Goal: Transaction & Acquisition: Purchase product/service

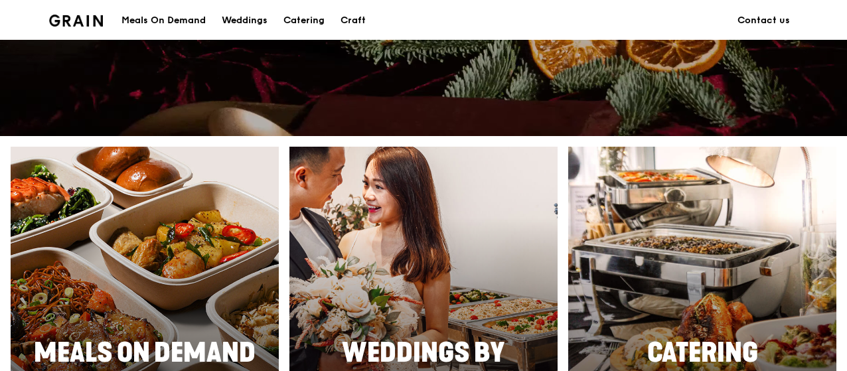
scroll to position [598, 0]
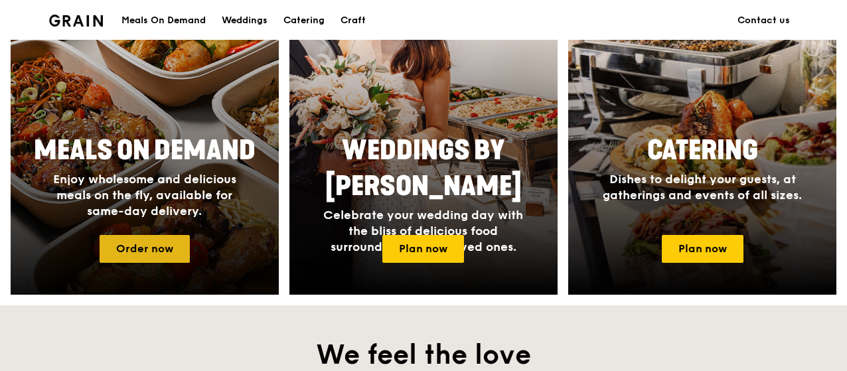
click at [157, 245] on link "Order now" at bounding box center [145, 249] width 90 height 28
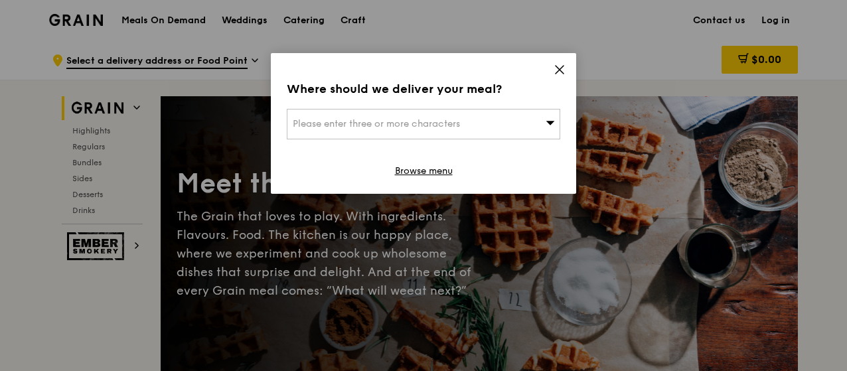
click at [562, 71] on icon at bounding box center [560, 70] width 8 height 8
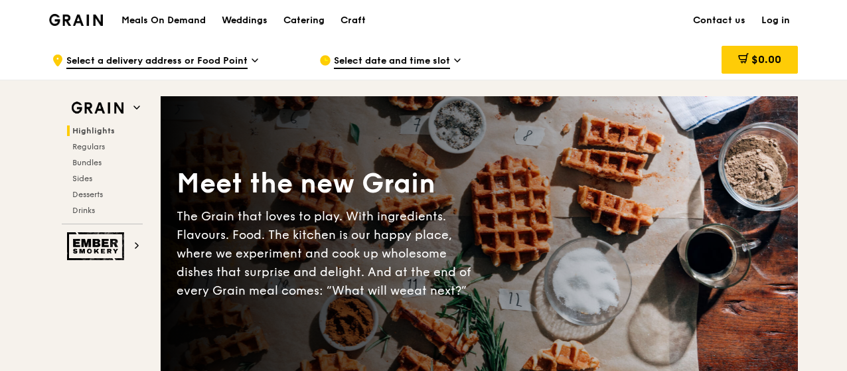
click at [438, 61] on span "Select date and time slot" at bounding box center [392, 61] width 116 height 15
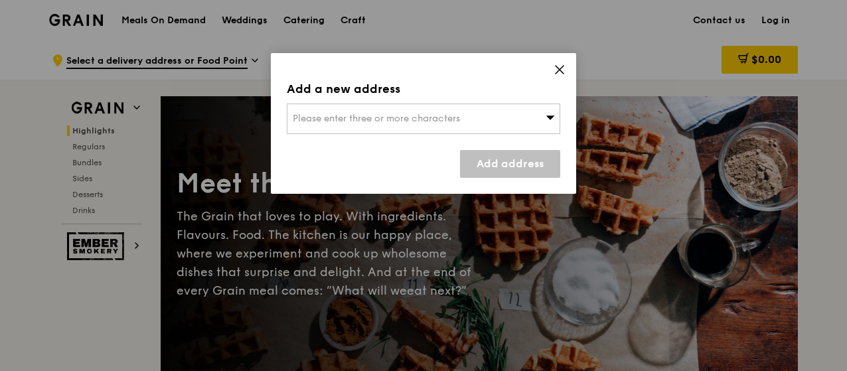
click at [420, 112] on div "Please enter three or more characters" at bounding box center [424, 119] width 274 height 31
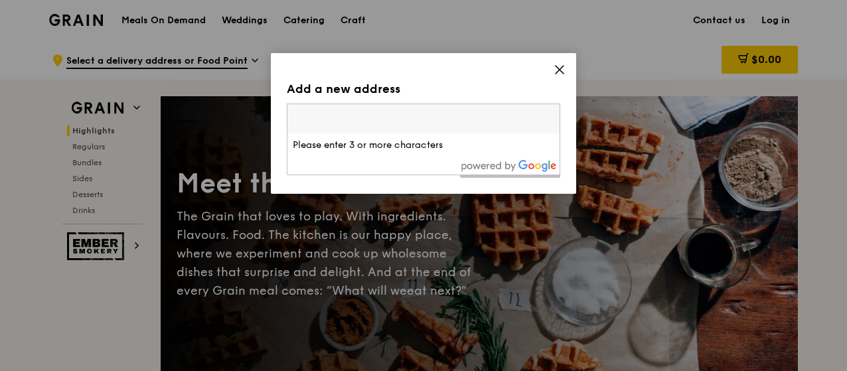
click at [554, 67] on icon at bounding box center [560, 70] width 12 height 12
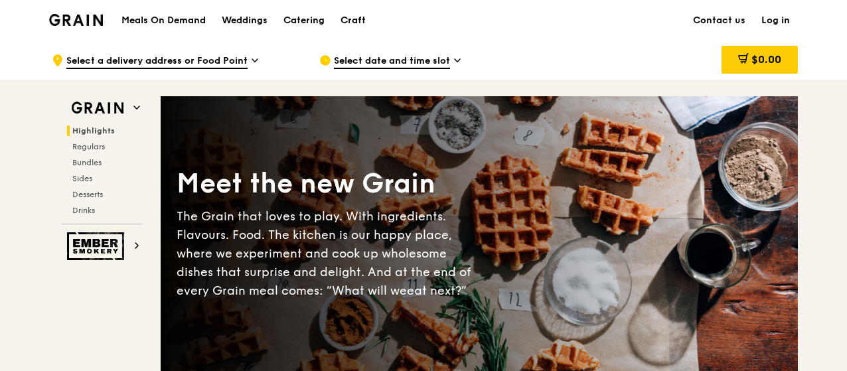
click at [378, 64] on span "Select date and time slot" at bounding box center [392, 61] width 116 height 15
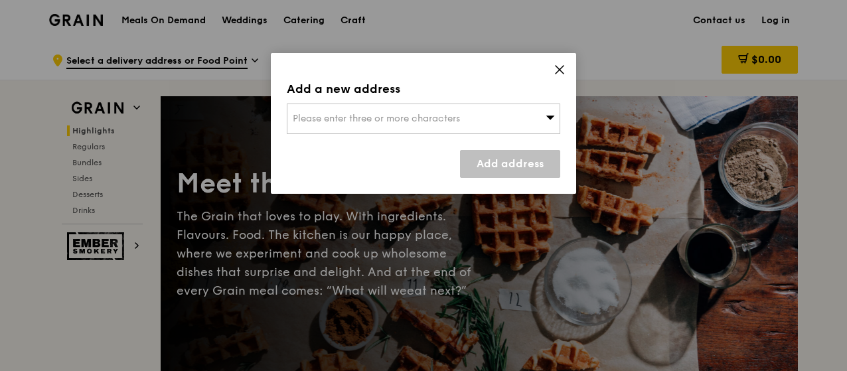
click at [341, 114] on span "Please enter three or more characters" at bounding box center [376, 118] width 167 height 11
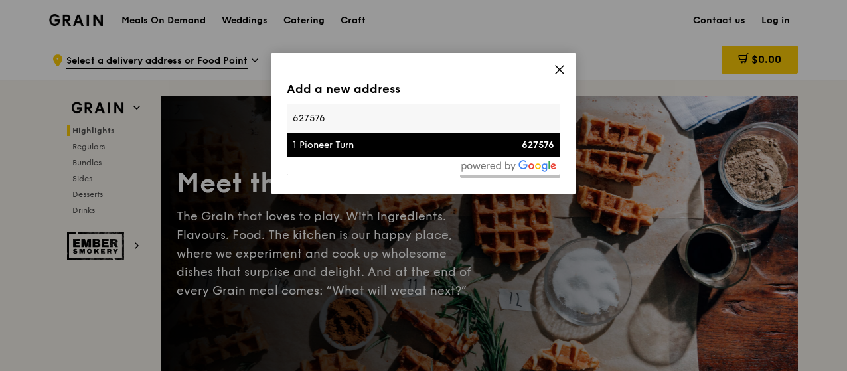
type input "627576"
click at [497, 145] on div "627576" at bounding box center [522, 145] width 66 height 13
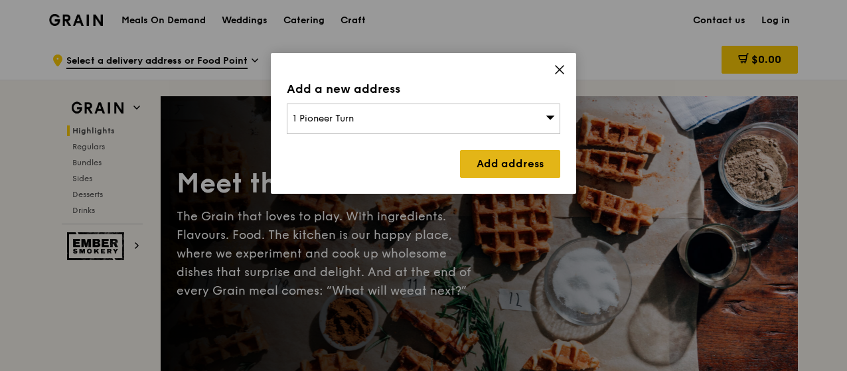
click at [523, 158] on link "Add address" at bounding box center [510, 164] width 100 height 28
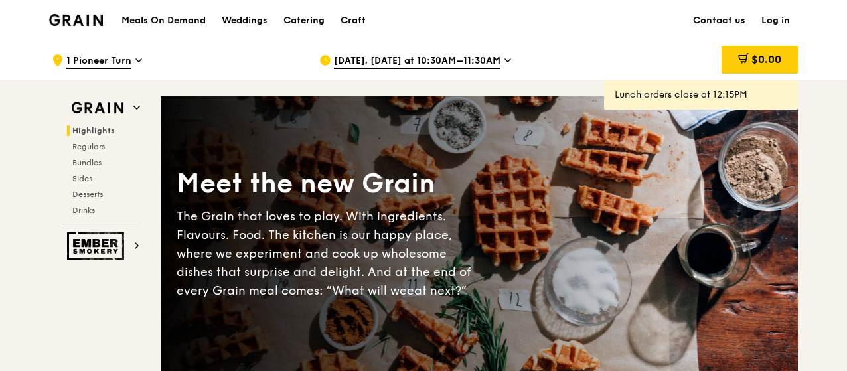
click at [483, 58] on span "[DATE], [DATE] at 10:30AM–11:30AM" at bounding box center [417, 61] width 167 height 15
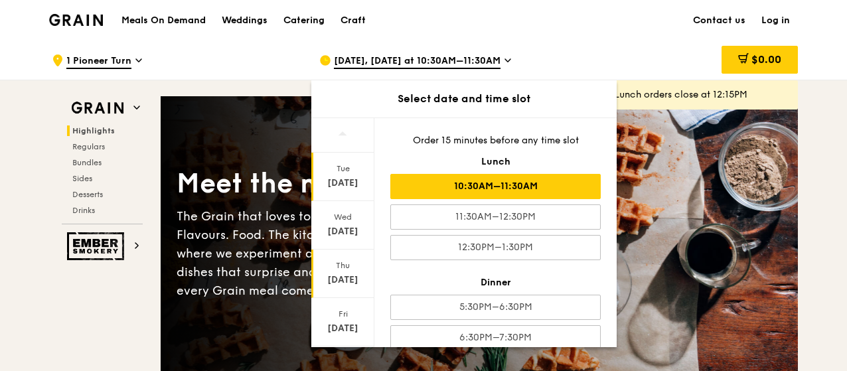
click at [352, 274] on div "Sep 11" at bounding box center [342, 280] width 59 height 13
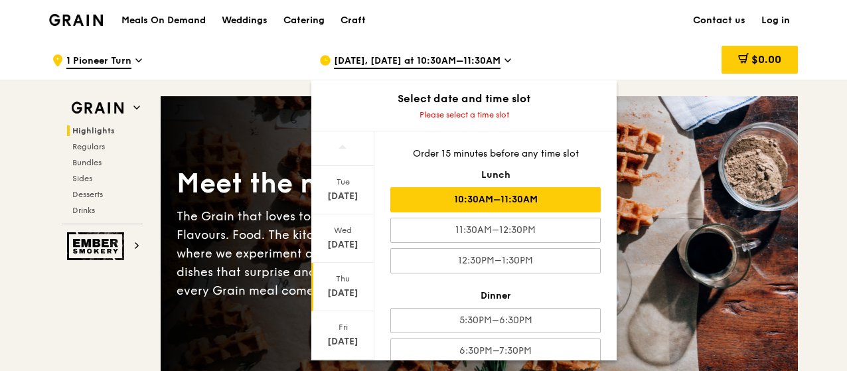
click at [481, 191] on div "10:30AM–11:30AM" at bounding box center [495, 199] width 210 height 25
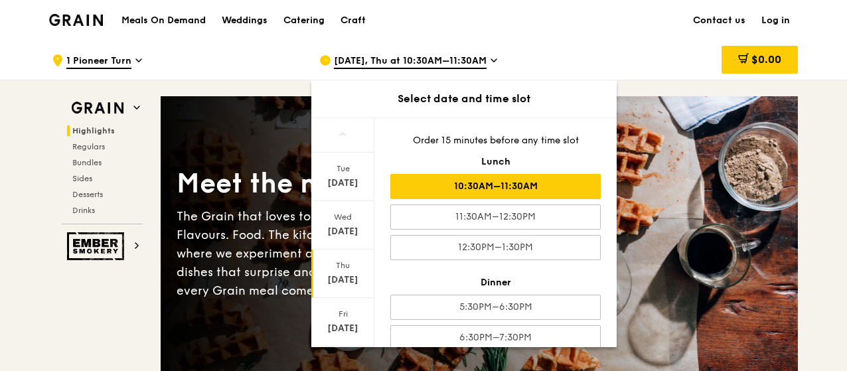
click at [670, 54] on div "$0.00" at bounding box center [691, 60] width 214 height 40
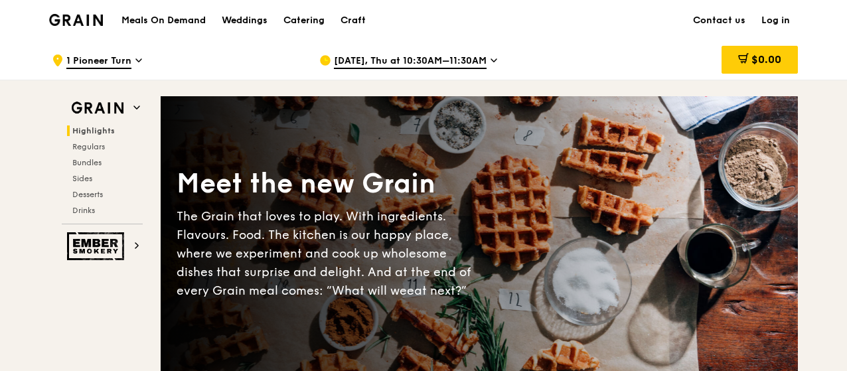
scroll to position [66, 0]
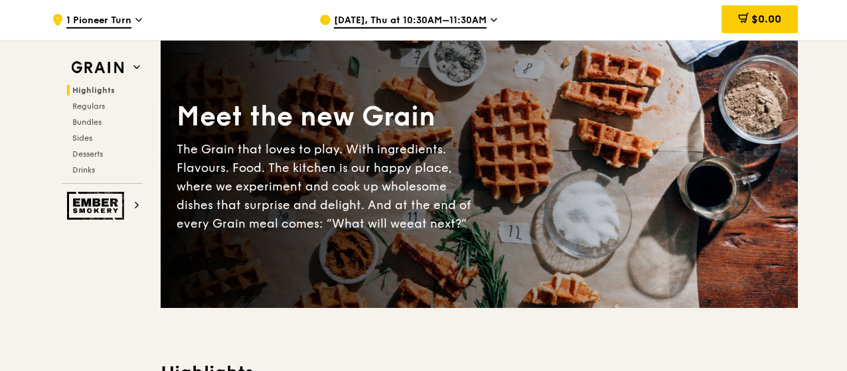
click at [414, 24] on span "Sep 11, Thu at 10:30AM–11:30AM" at bounding box center [410, 21] width 153 height 15
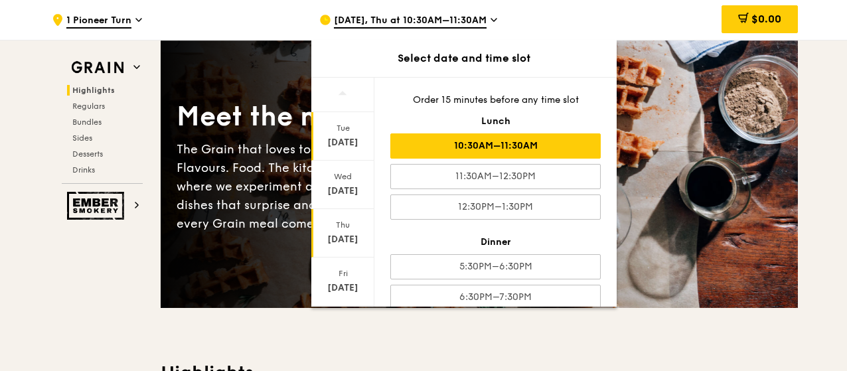
click at [340, 139] on div "Sep 9" at bounding box center [342, 142] width 59 height 13
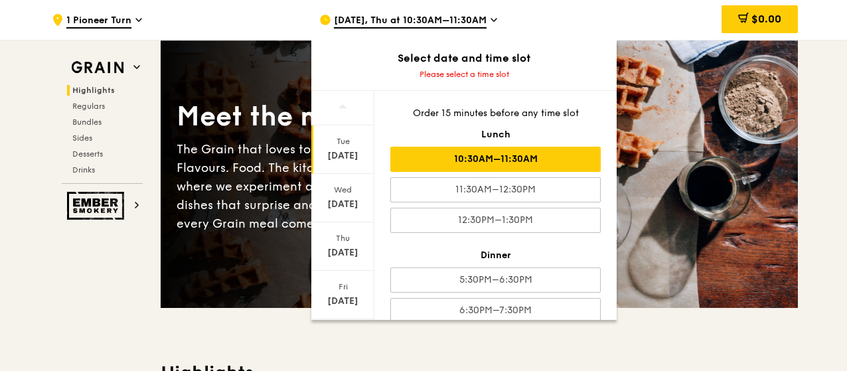
click at [505, 158] on div "10:30AM–11:30AM" at bounding box center [495, 159] width 210 height 25
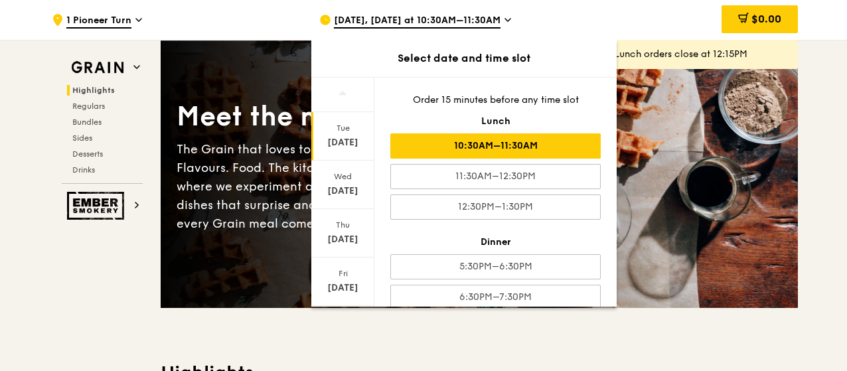
click at [657, 21] on div "$0.00" at bounding box center [691, 20] width 214 height 40
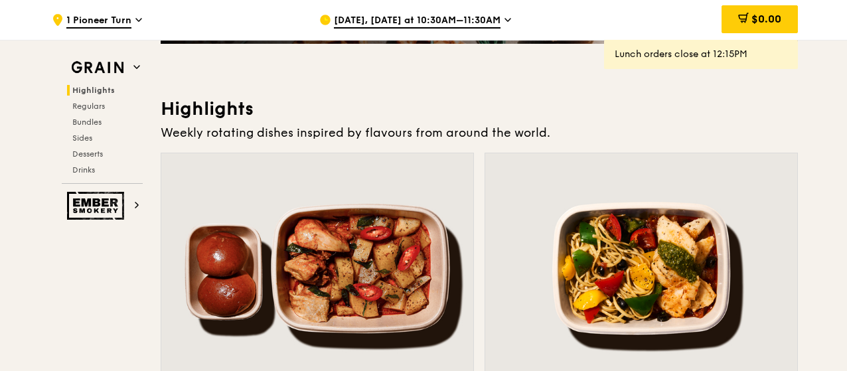
scroll to position [0, 0]
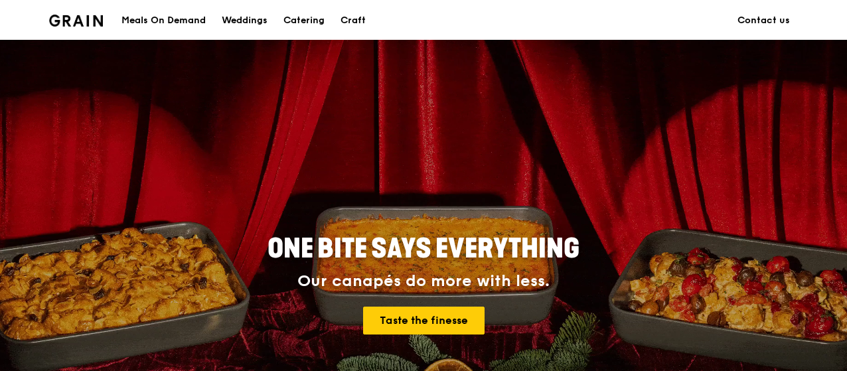
scroll to position [598, 0]
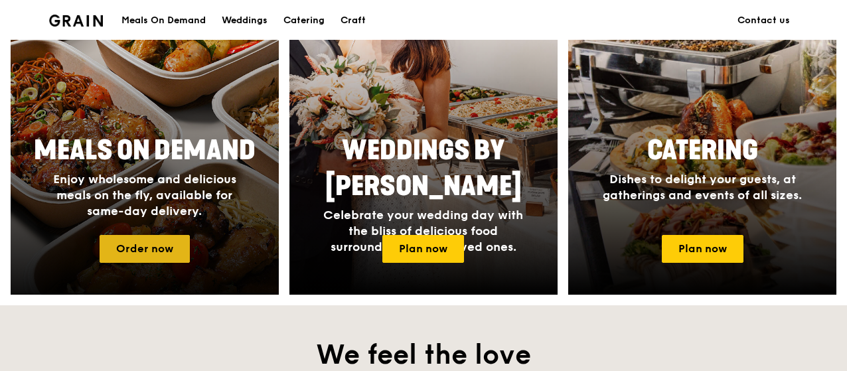
click at [151, 250] on link "Order now" at bounding box center [145, 249] width 90 height 28
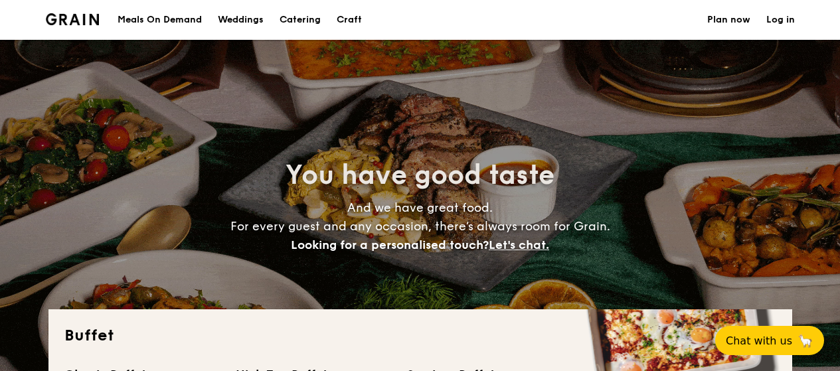
select select
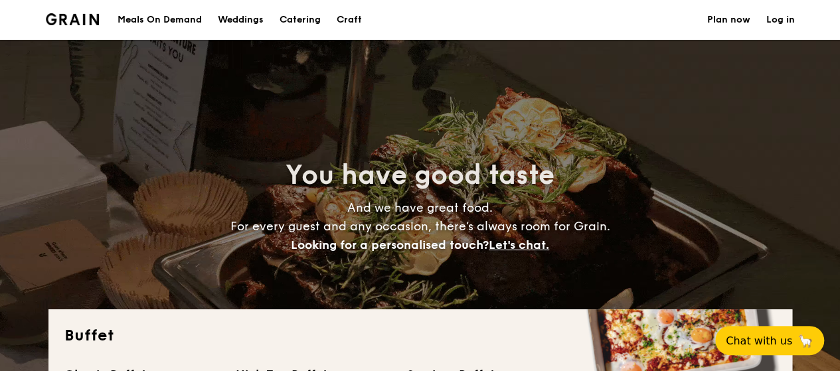
click at [174, 19] on div "Meals On Demand" at bounding box center [160, 20] width 84 height 40
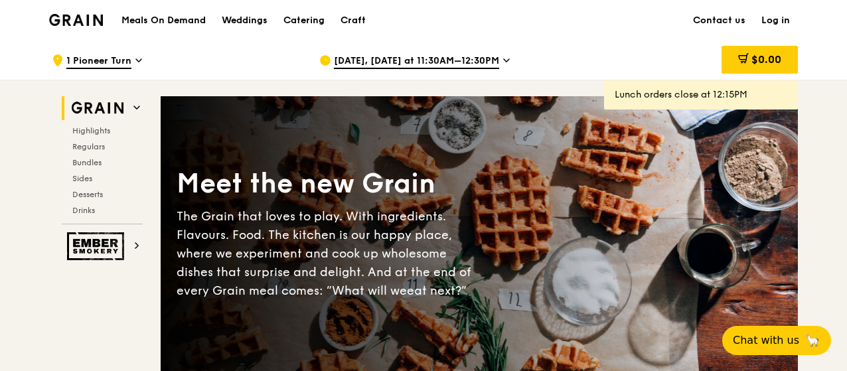
click at [137, 59] on icon at bounding box center [138, 60] width 7 height 12
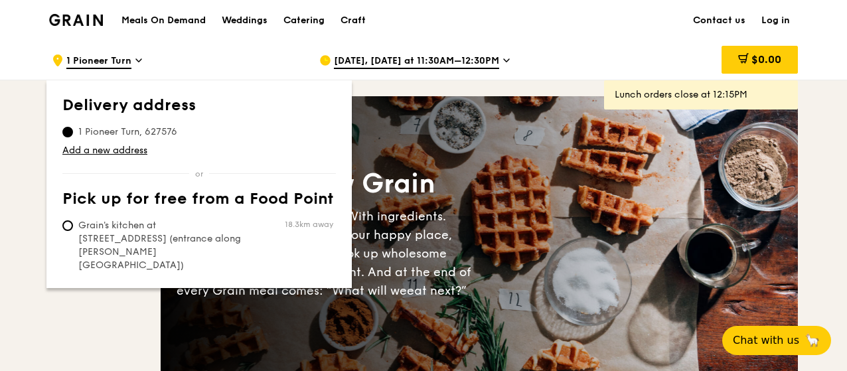
click at [137, 62] on icon at bounding box center [138, 60] width 7 height 12
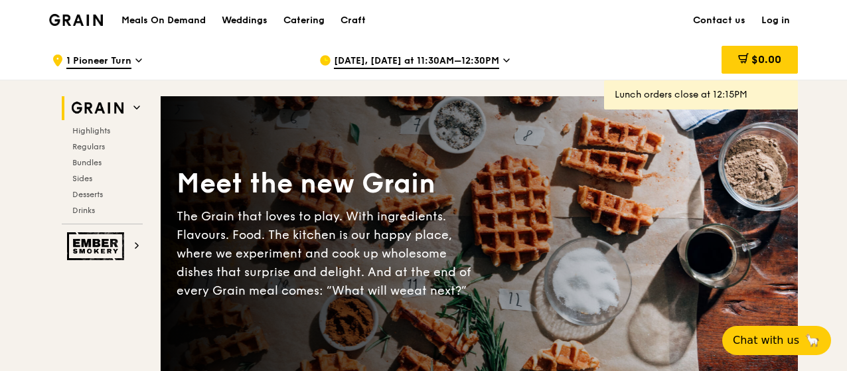
click at [505, 57] on div "Sep 9, Today at 11:30AM–12:30PM" at bounding box center [442, 60] width 246 height 40
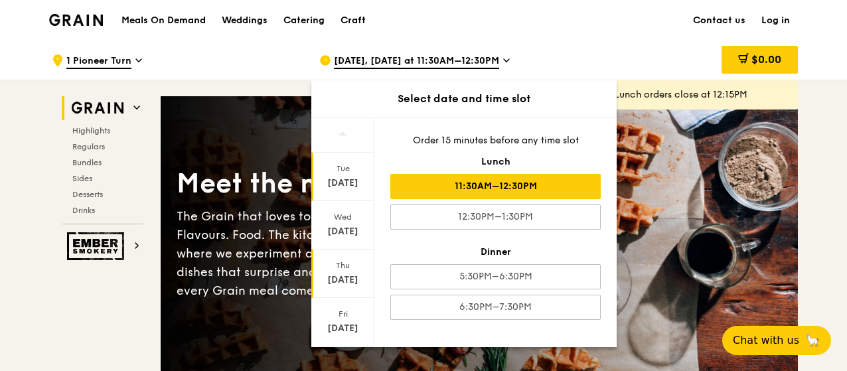
click at [331, 268] on div "Thu" at bounding box center [342, 265] width 59 height 11
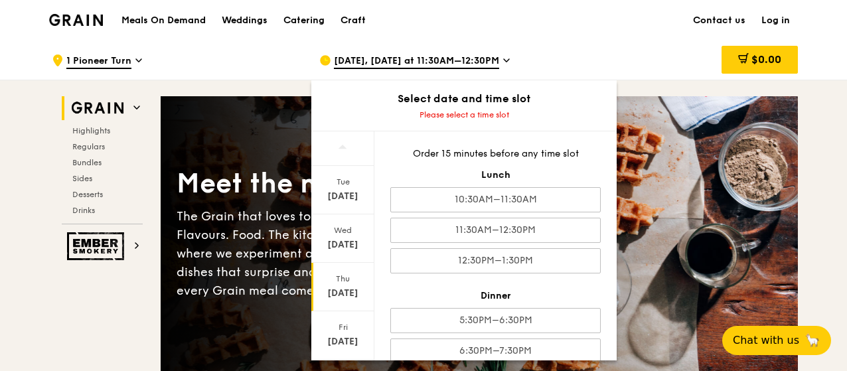
click at [351, 282] on div "Thu" at bounding box center [342, 279] width 59 height 11
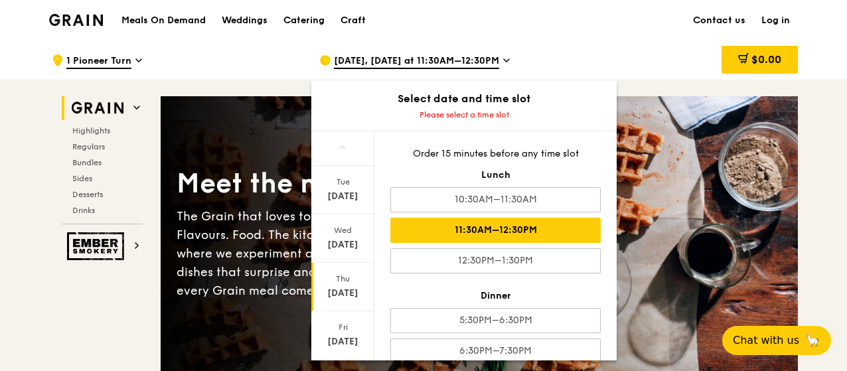
click at [550, 224] on div "11:30AM–12:30PM" at bounding box center [495, 230] width 210 height 25
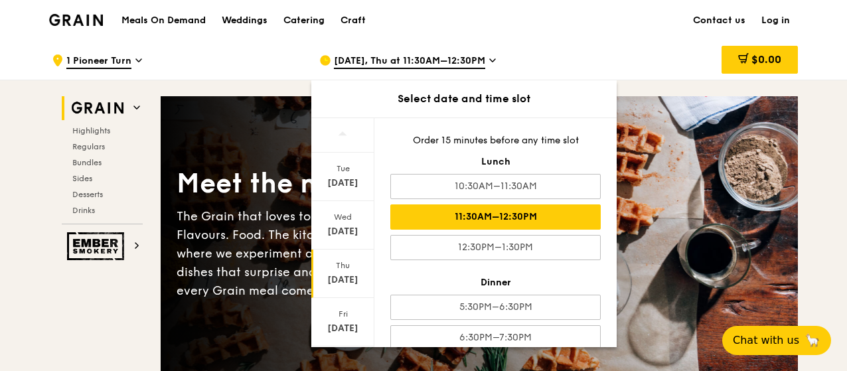
click at [688, 52] on div "$0.00" at bounding box center [691, 60] width 214 height 40
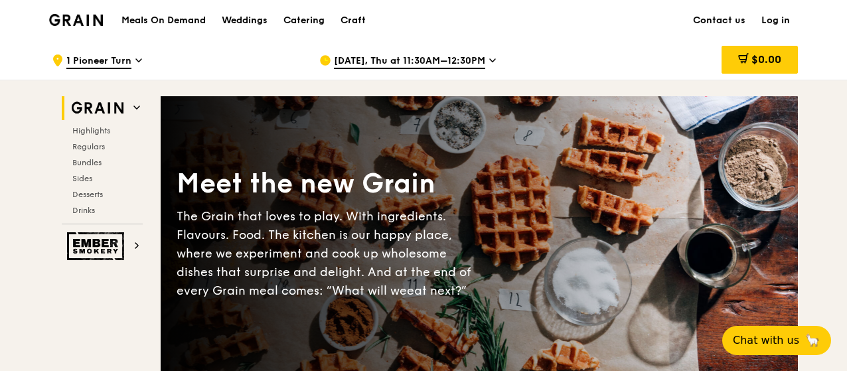
click at [465, 63] on span "[DATE], Thu at 11:30AM–12:30PM" at bounding box center [409, 61] width 151 height 15
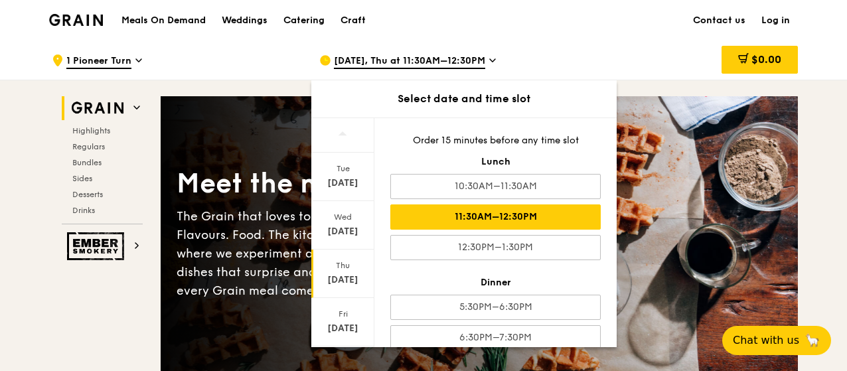
click at [428, 212] on div "11:30AM–12:30PM" at bounding box center [495, 216] width 210 height 25
click at [427, 220] on div "11:30AM–12:30PM" at bounding box center [495, 216] width 210 height 25
click at [607, 52] on div "$0.00" at bounding box center [691, 60] width 214 height 40
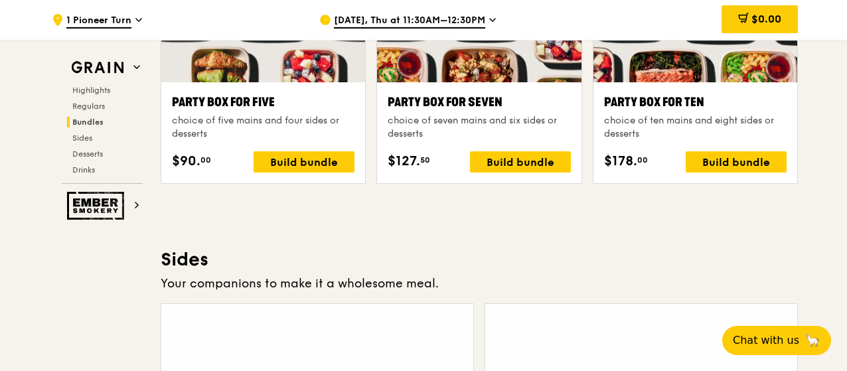
scroll to position [2775, 0]
